Goal: Entertainment & Leisure: Consume media (video, audio)

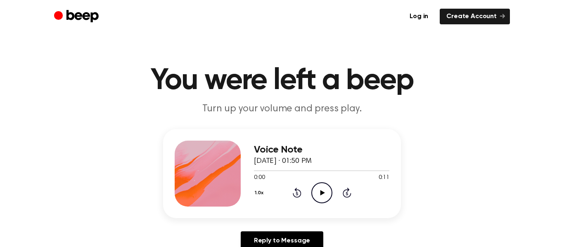
click at [316, 195] on icon "Play Audio" at bounding box center [321, 192] width 21 height 21
click at [322, 197] on icon "Play Audio" at bounding box center [321, 192] width 21 height 21
click at [322, 197] on icon "Pause Audio" at bounding box center [321, 192] width 21 height 21
click at [411, 178] on div "Voice Note August 14, 2022 · 01:50 PM 0:00 0:11 Your browser does not support t…" at bounding box center [282, 193] width 544 height 128
click at [320, 191] on icon at bounding box center [322, 192] width 5 height 5
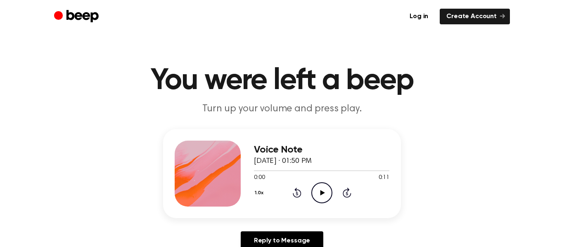
click at [323, 196] on icon "Play Audio" at bounding box center [321, 192] width 21 height 21
click at [323, 196] on icon "Pause Audio" at bounding box center [321, 192] width 21 height 21
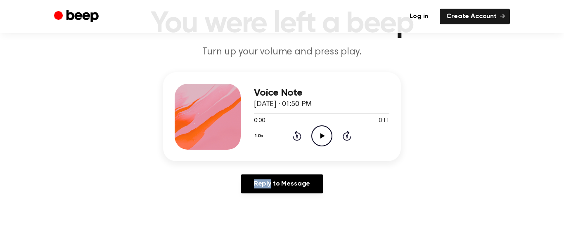
scroll to position [52, 0]
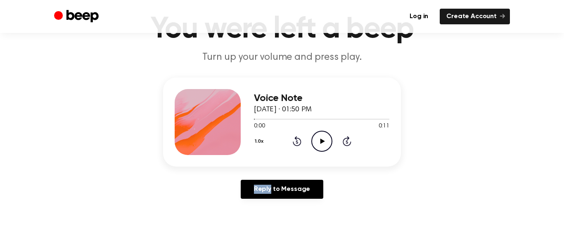
click at [324, 134] on icon "Play Audio" at bounding box center [321, 141] width 21 height 21
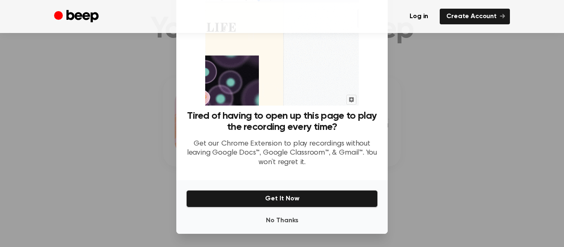
scroll to position [50, 0]
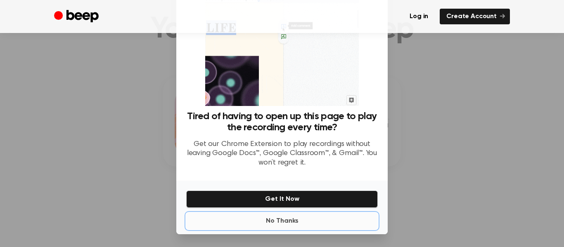
click at [282, 217] on button "No Thanks" at bounding box center [281, 221] width 191 height 17
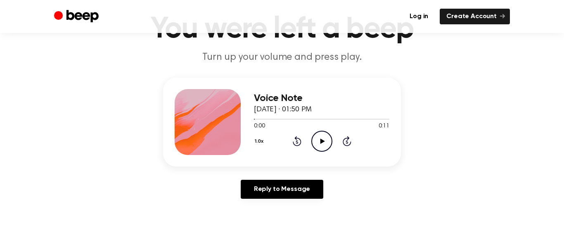
click at [323, 139] on icon "Play Audio" at bounding box center [321, 141] width 21 height 21
click at [326, 137] on icon "Play Audio" at bounding box center [321, 141] width 21 height 21
click at [326, 137] on icon "Pause Audio" at bounding box center [321, 141] width 21 height 21
click at [326, 137] on icon "Play Audio" at bounding box center [321, 141] width 21 height 21
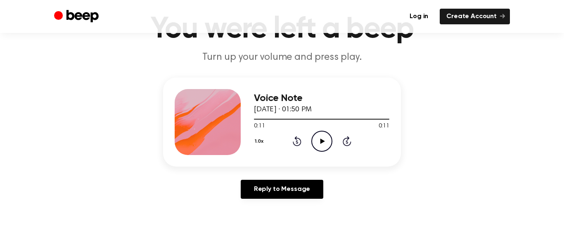
click at [326, 137] on icon "Play Audio" at bounding box center [321, 141] width 21 height 21
click at [326, 132] on circle at bounding box center [322, 141] width 20 height 20
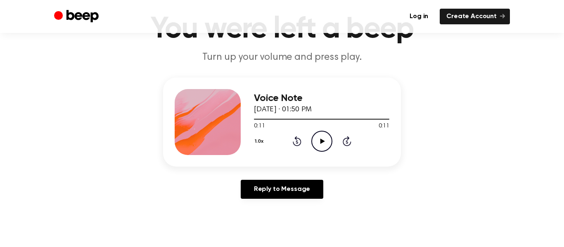
click at [326, 132] on circle at bounding box center [322, 141] width 20 height 20
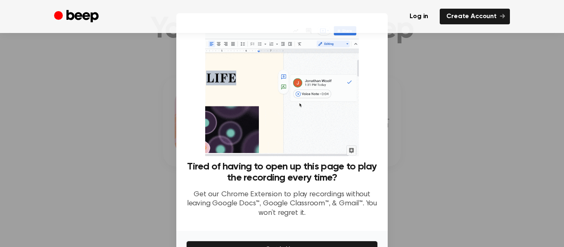
click at [338, 222] on div "Tired of having to open up this page to play the recording every time? Get our …" at bounding box center [281, 193] width 191 height 64
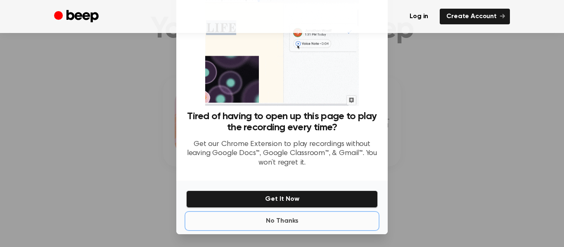
click at [292, 222] on button "No Thanks" at bounding box center [281, 221] width 191 height 17
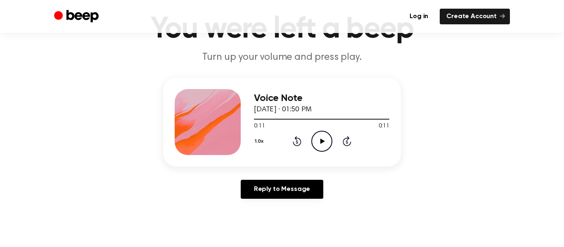
click at [322, 135] on icon "Play Audio" at bounding box center [321, 141] width 21 height 21
click at [324, 144] on icon "Play Audio" at bounding box center [321, 141] width 21 height 21
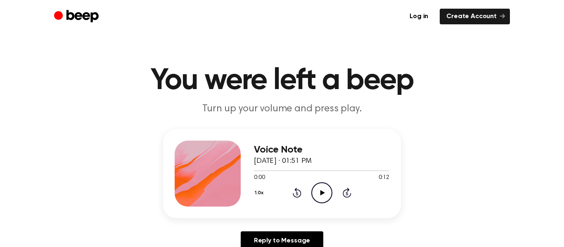
click at [325, 192] on icon "Play Audio" at bounding box center [321, 192] width 21 height 21
click at [320, 196] on icon "Play Audio" at bounding box center [321, 192] width 21 height 21
click at [317, 194] on icon "Play Audio" at bounding box center [321, 192] width 21 height 21
click at [317, 189] on icon "Play Audio" at bounding box center [321, 192] width 21 height 21
click at [316, 188] on icon "Play Audio" at bounding box center [321, 192] width 21 height 21
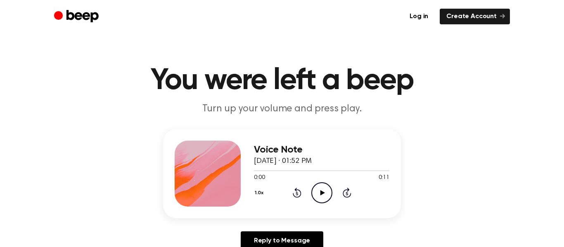
click at [319, 194] on icon "Play Audio" at bounding box center [321, 192] width 21 height 21
click at [321, 185] on icon "Play Audio" at bounding box center [321, 192] width 21 height 21
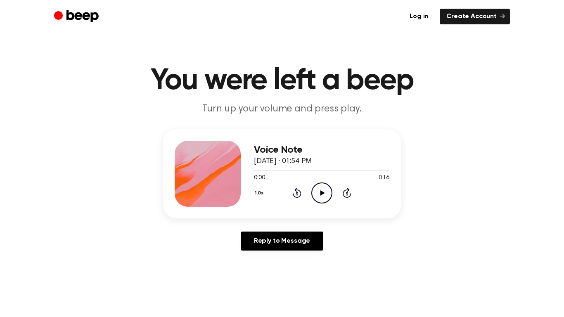
click at [320, 194] on icon at bounding box center [322, 192] width 5 height 5
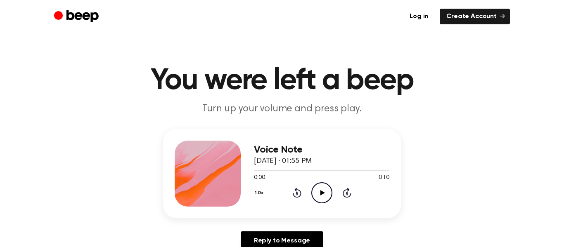
click at [319, 191] on icon "Play Audio" at bounding box center [321, 192] width 21 height 21
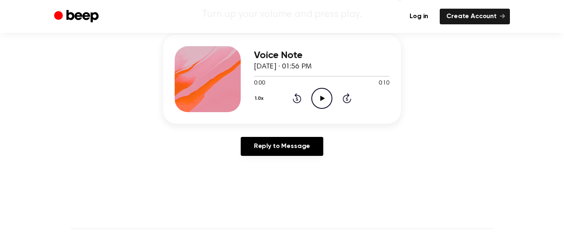
scroll to position [92, 0]
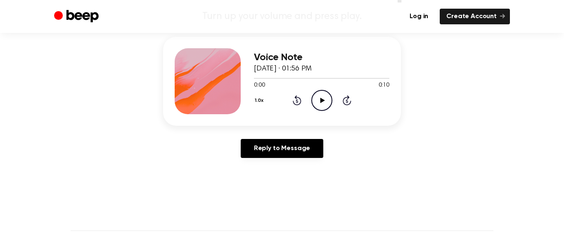
click at [318, 101] on icon "Play Audio" at bounding box center [321, 100] width 21 height 21
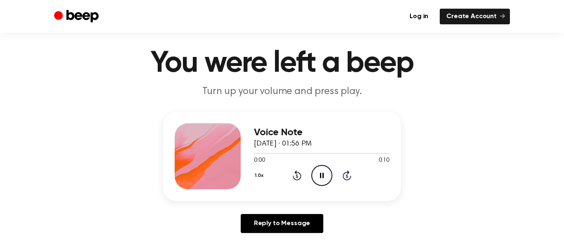
scroll to position [15, 0]
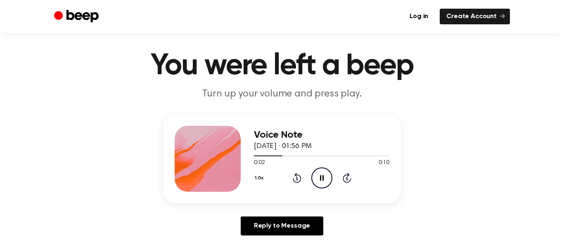
click at [318, 101] on p "Turn up your volume and press play." at bounding box center [281, 94] width 317 height 14
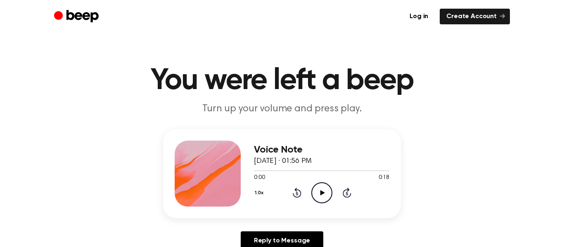
click at [321, 183] on icon "Play Audio" at bounding box center [321, 192] width 21 height 21
